Goal: Check status

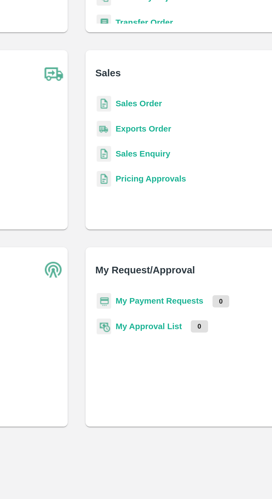
click at [168, 174] on b "Exports Order" at bounding box center [169, 172] width 28 height 4
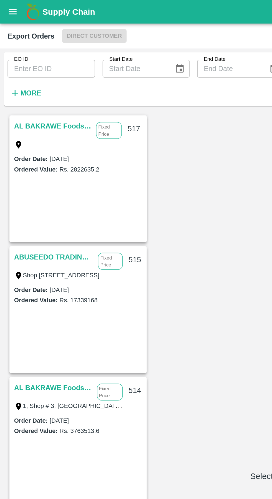
click at [34, 42] on input "EO ID" at bounding box center [30, 40] width 52 height 11
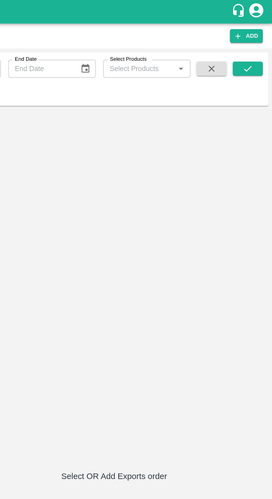
type input "517"
click at [259, 41] on icon "submit" at bounding box center [257, 40] width 6 height 6
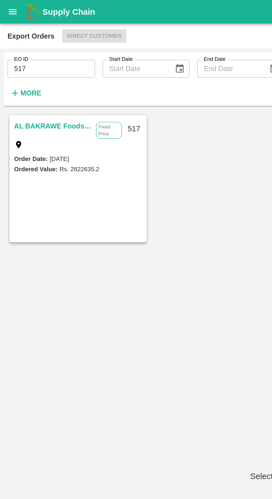
click at [31, 77] on link "AL BAKRAWE Foods FZE" at bounding box center [31, 74] width 46 height 7
